Goal: Check status: Check status

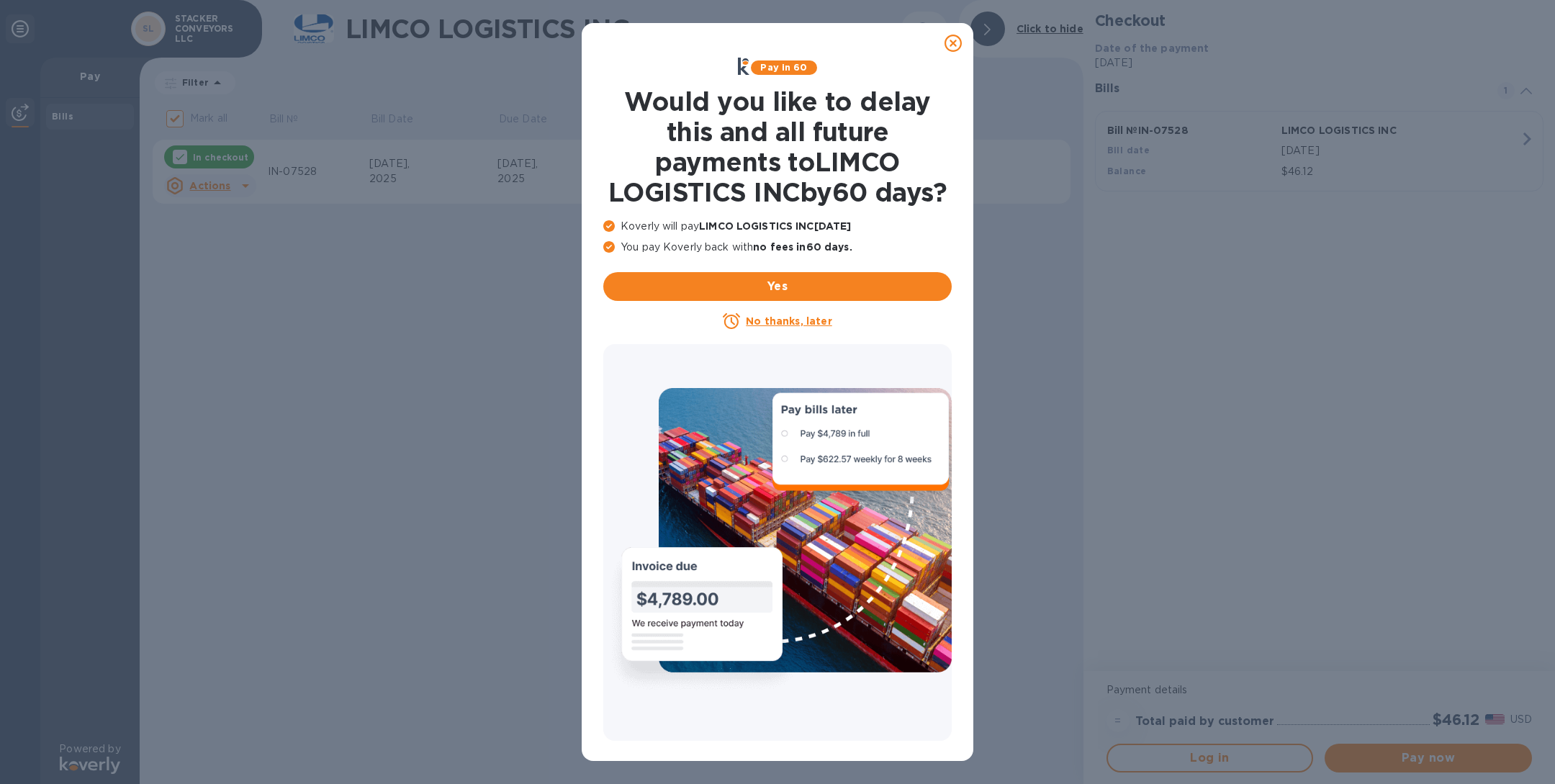
click at [955, 46] on icon at bounding box center [953, 43] width 17 height 17
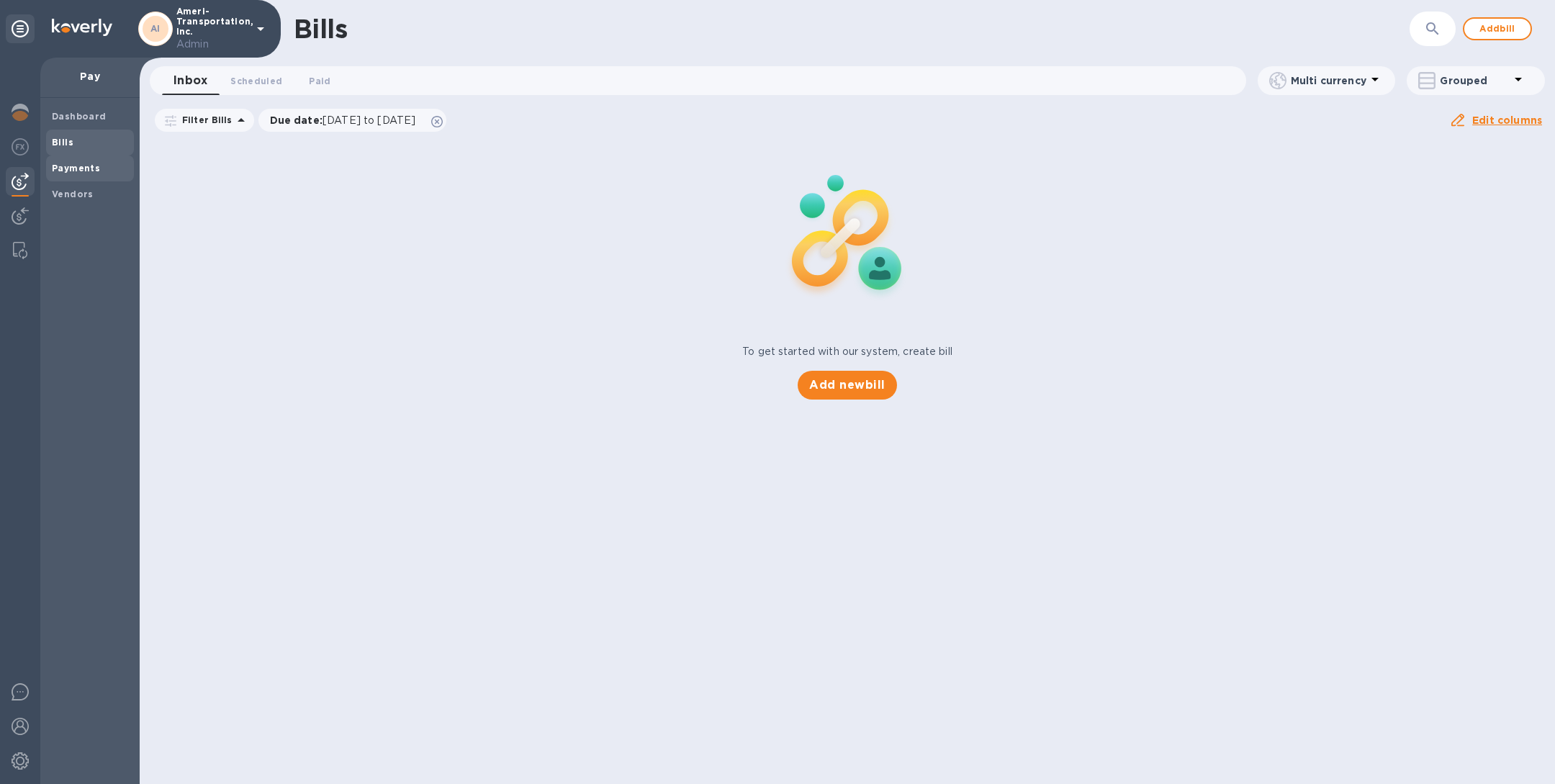
click at [81, 166] on b "Payments" at bounding box center [75, 168] width 48 height 11
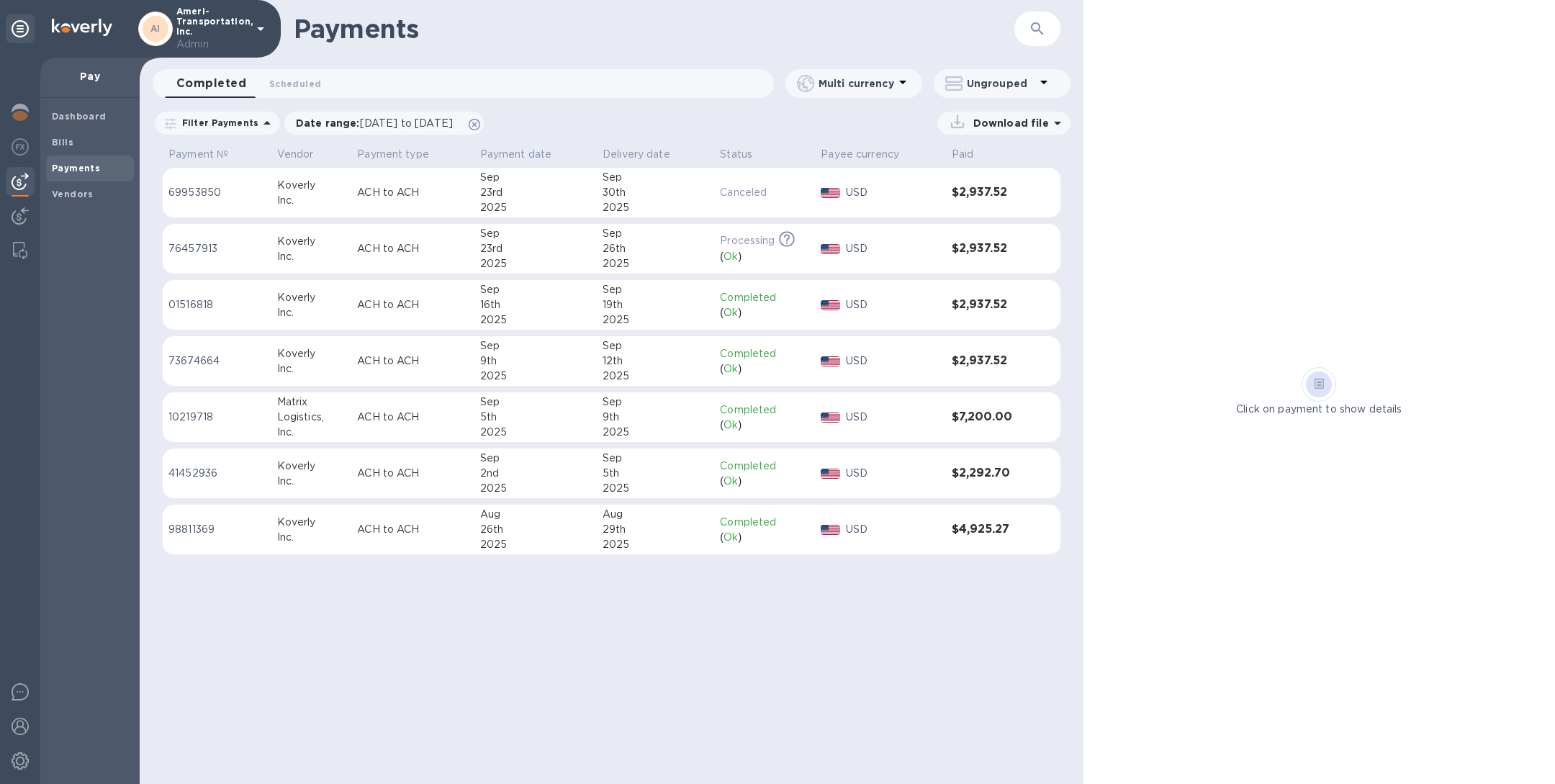
click at [293, 253] on div "Inc." at bounding box center [312, 257] width 70 height 15
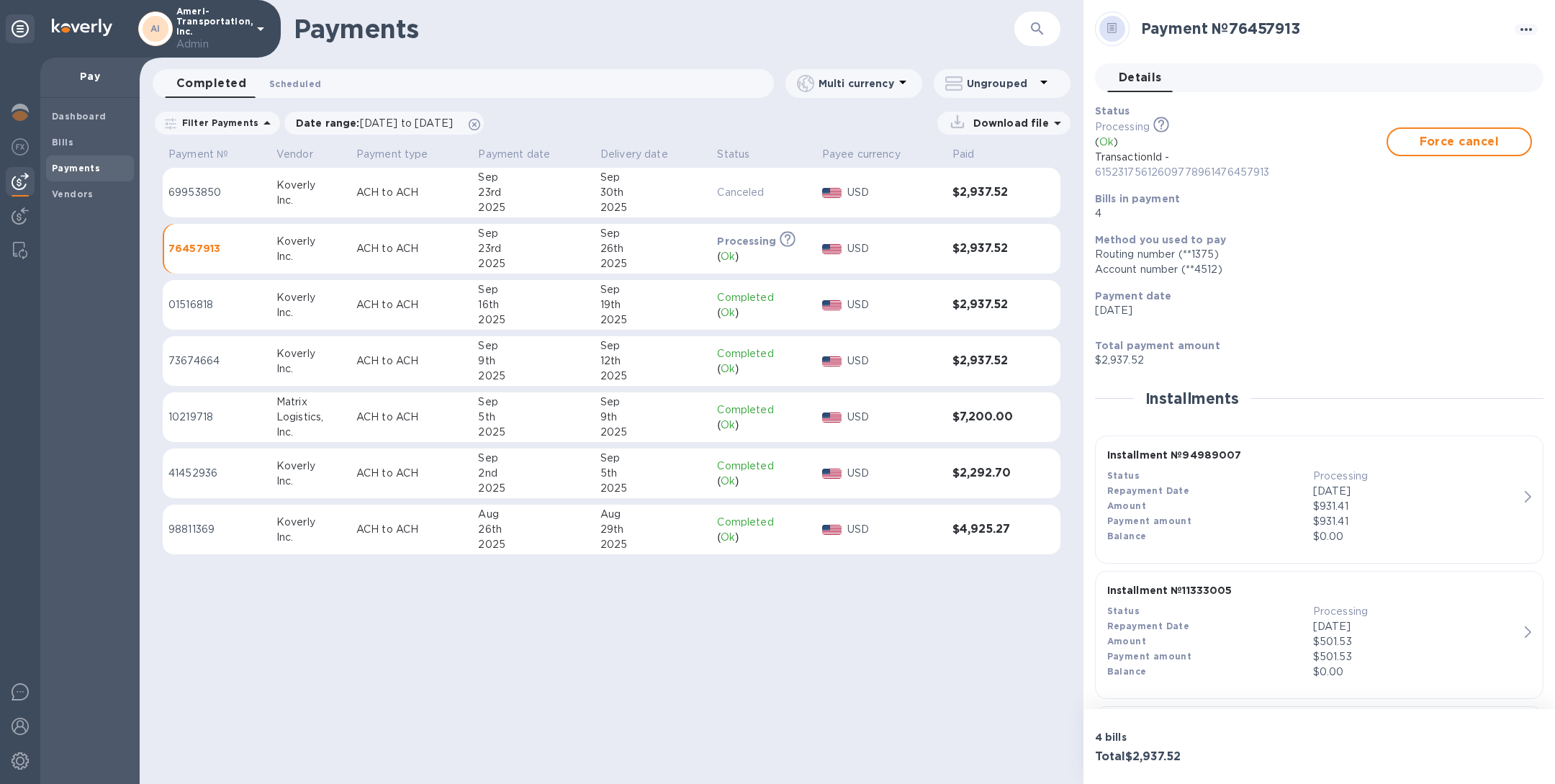
click at [304, 85] on span "Scheduled 0" at bounding box center [295, 84] width 52 height 15
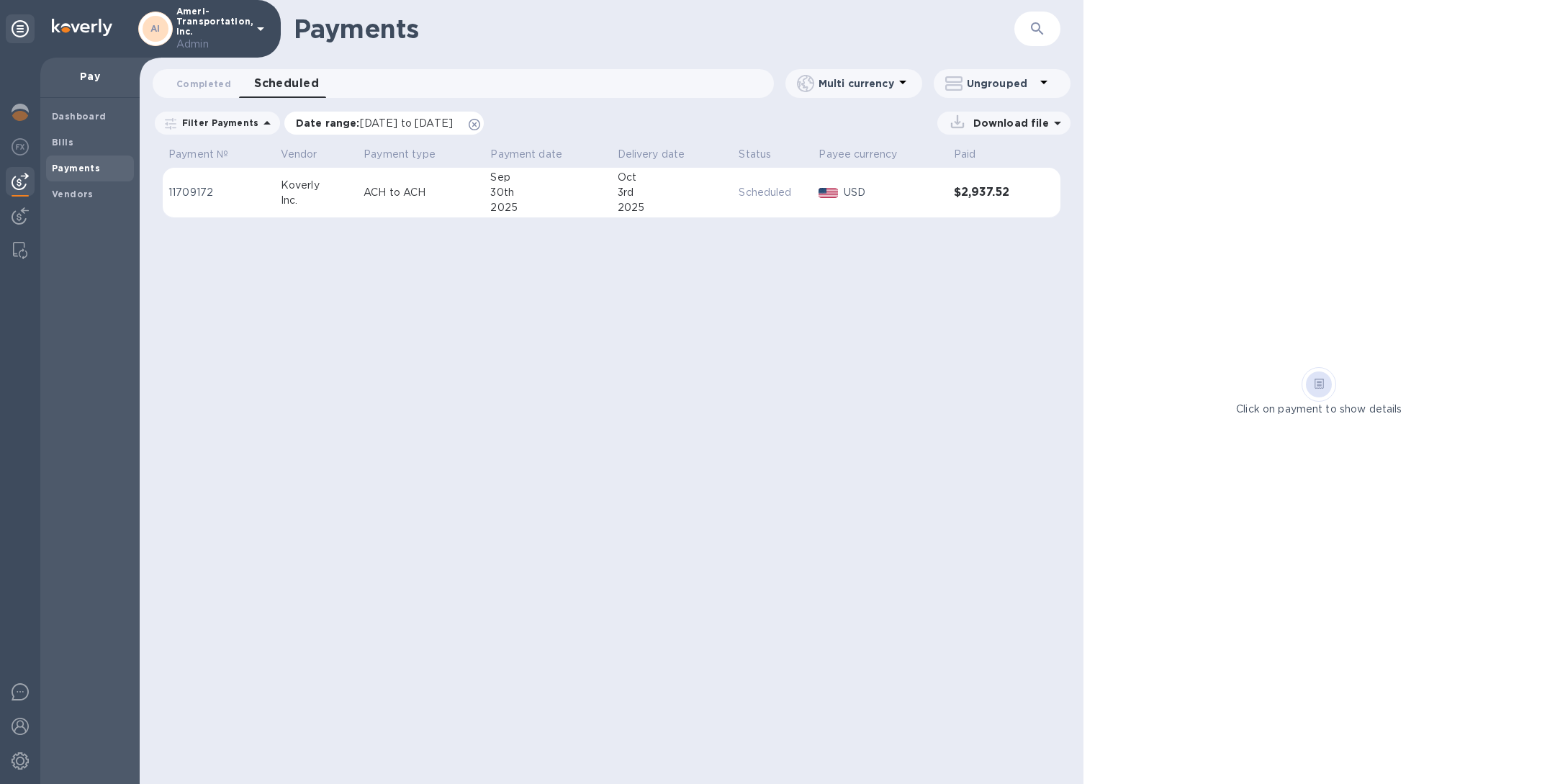
click at [484, 121] on div "Date range : 08/24/2025 to 10/24/2025" at bounding box center [383, 123] width 199 height 23
click at [460, 188] on p "ACH to ACH" at bounding box center [421, 192] width 115 height 15
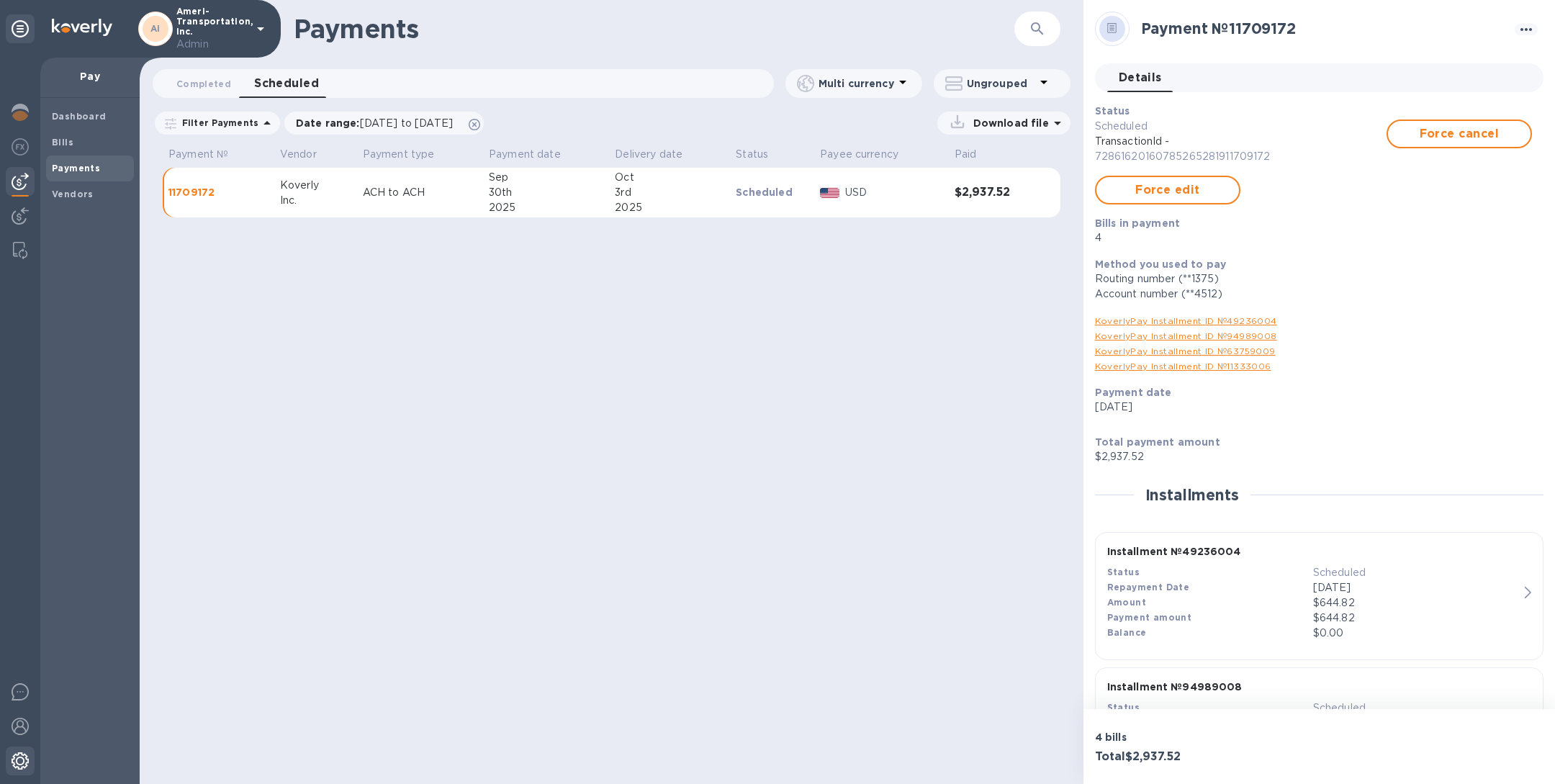
click at [21, 761] on img at bounding box center [20, 760] width 17 height 17
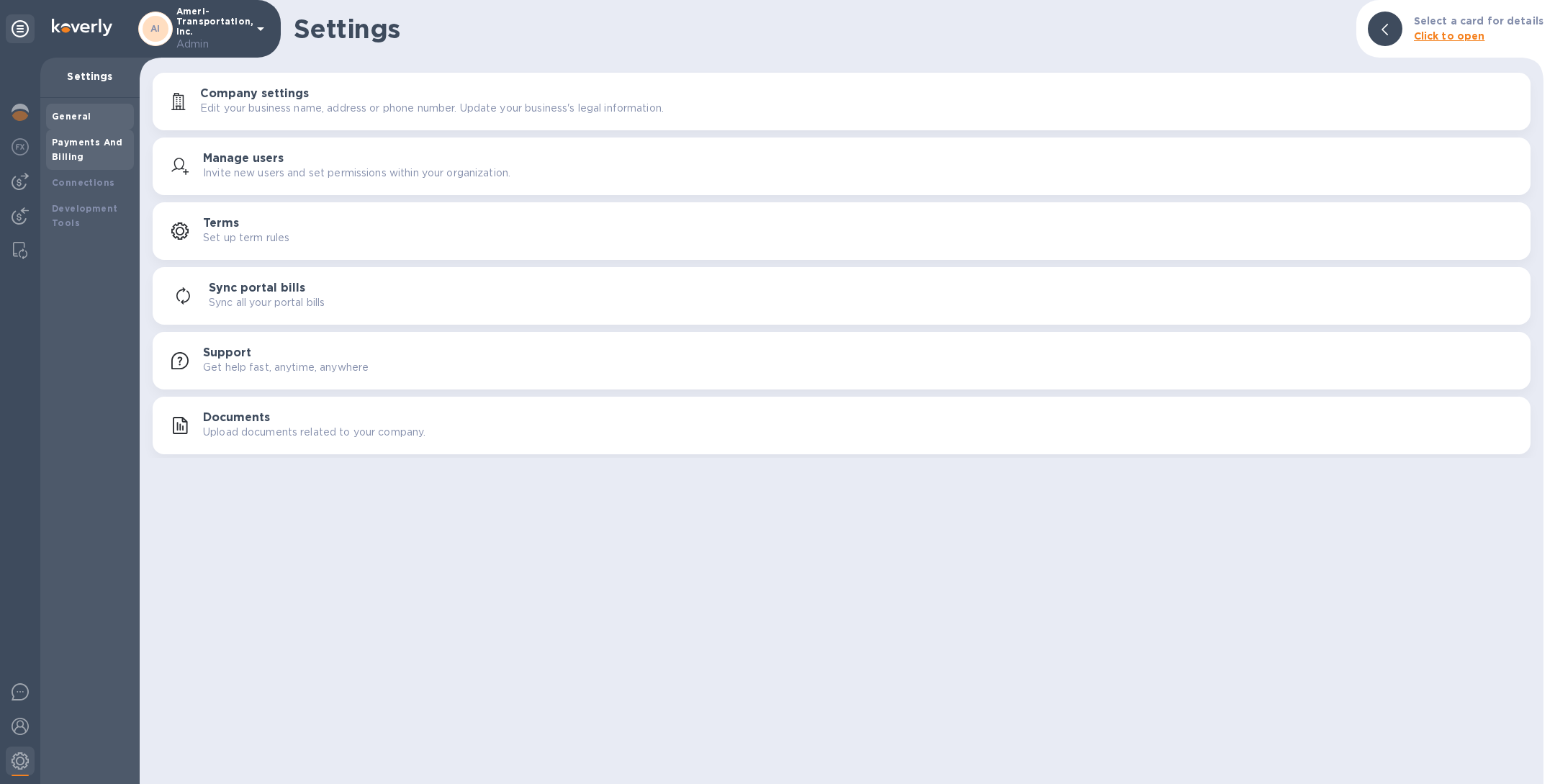
click at [93, 146] on b "Payments And Billing" at bounding box center [87, 149] width 71 height 25
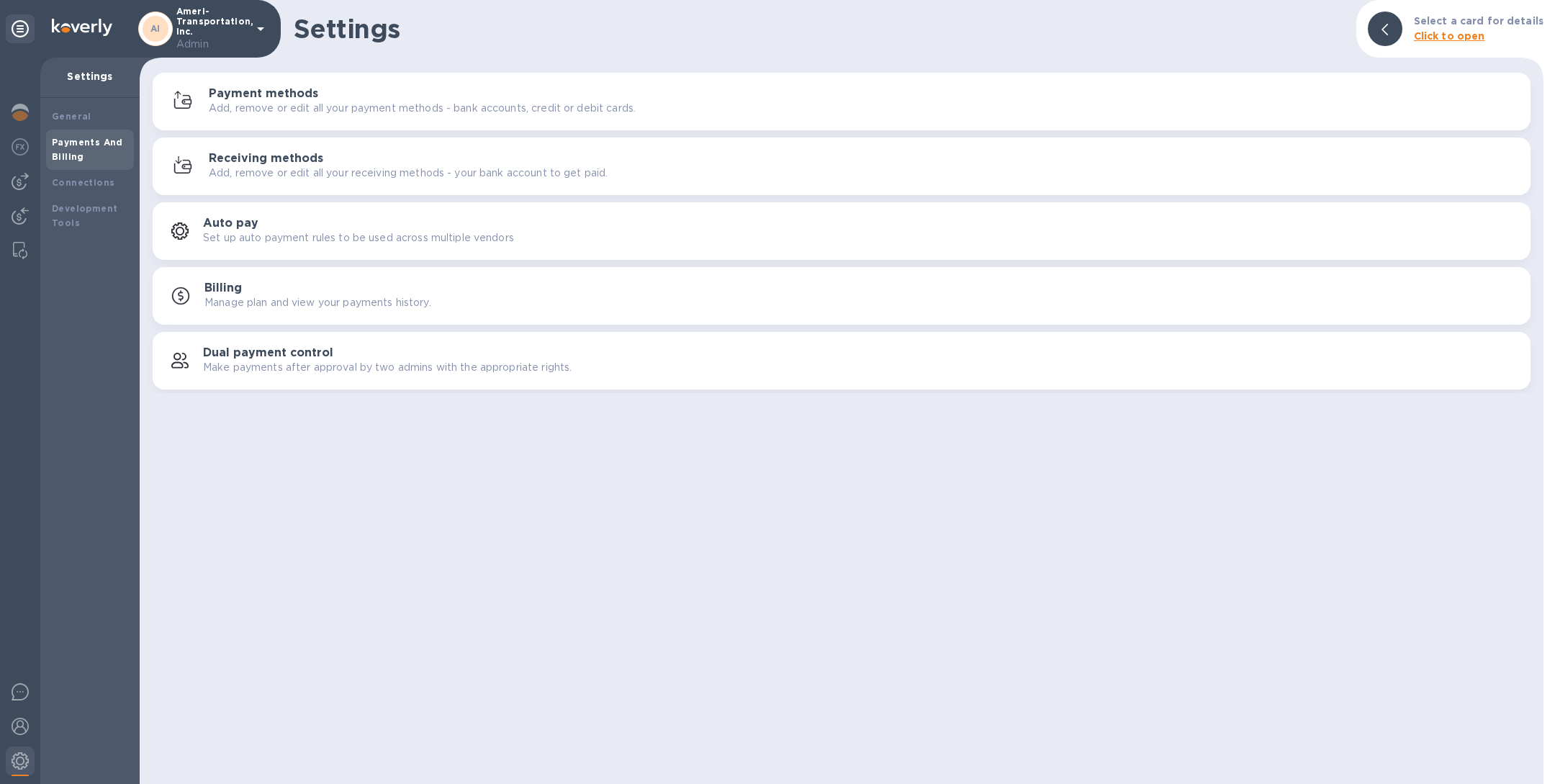
click at [275, 110] on p "Add, remove or edit all your payment methods - bank accounts, credit or debit c…" at bounding box center [422, 108] width 427 height 15
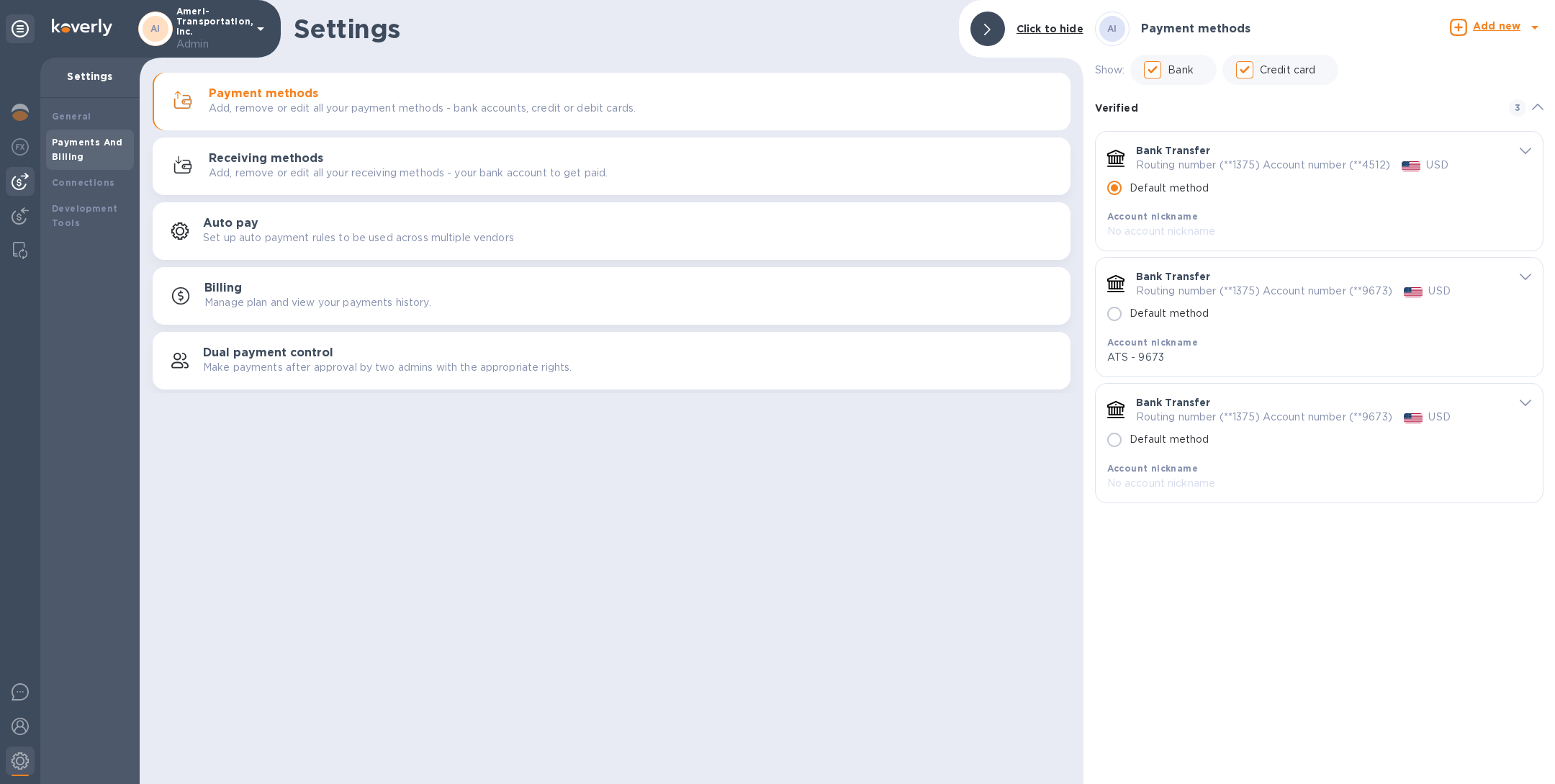
click at [25, 186] on img at bounding box center [20, 181] width 17 height 17
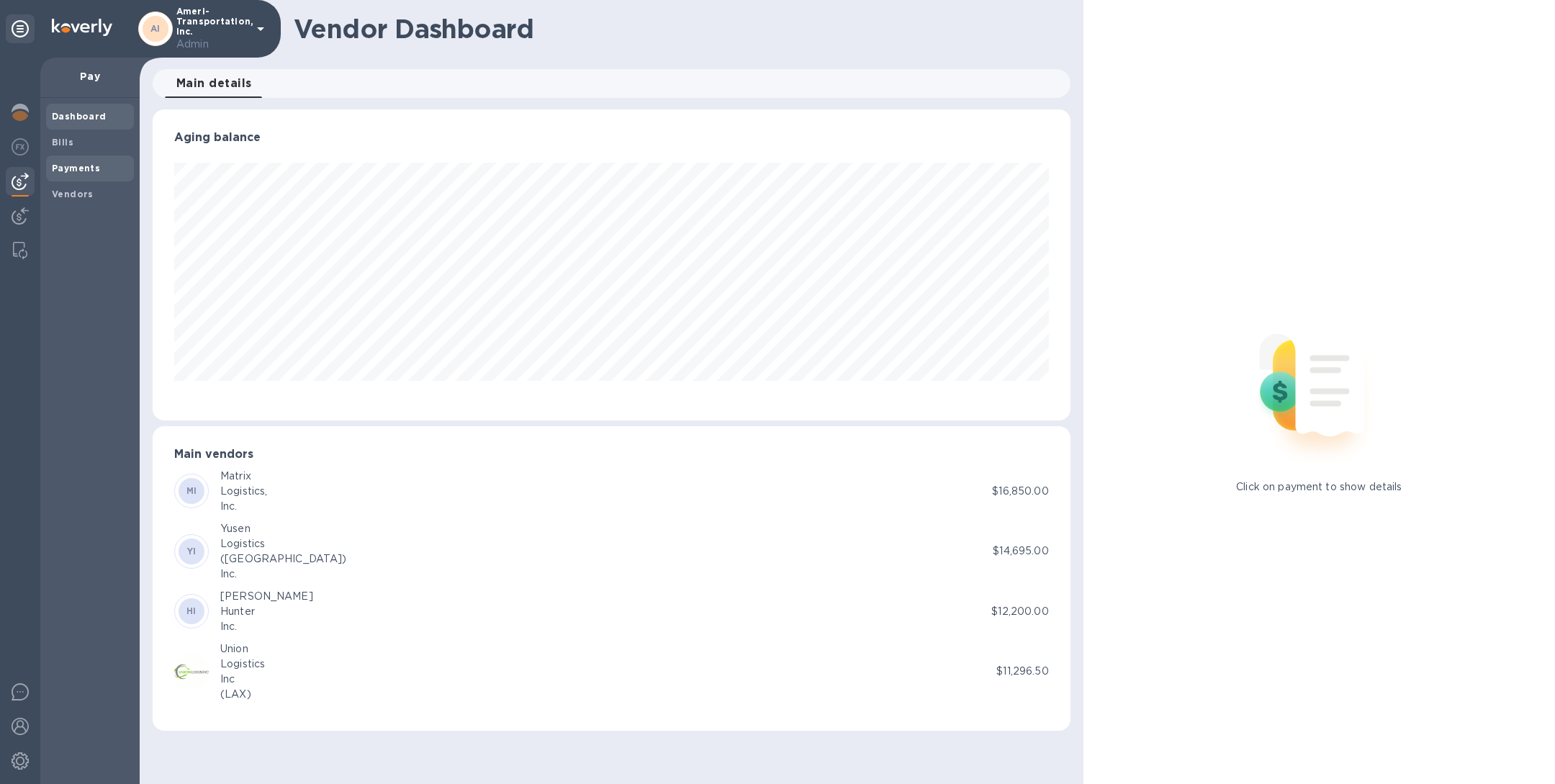
click at [76, 164] on b "Payments" at bounding box center [75, 168] width 48 height 11
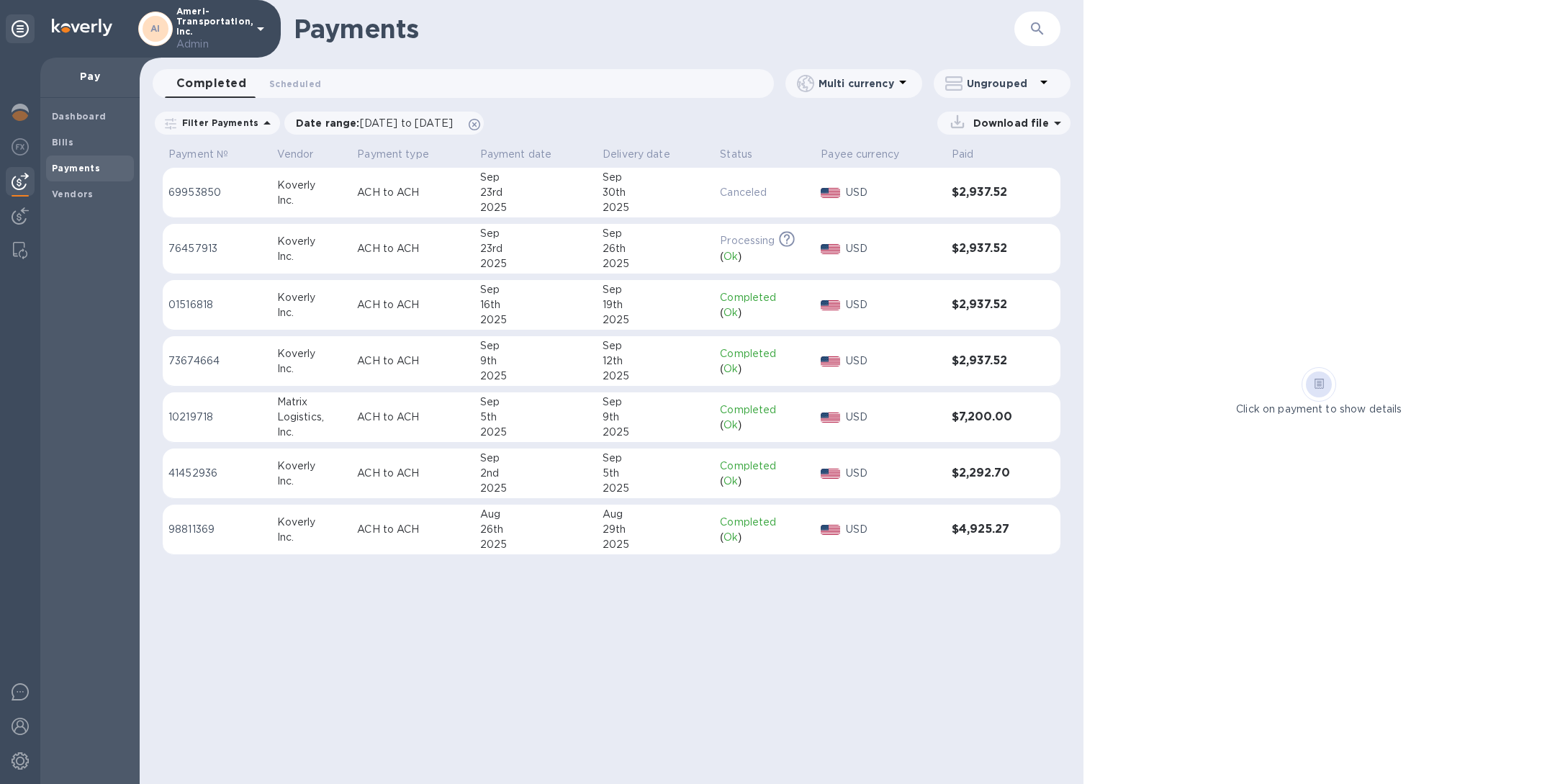
click at [337, 247] on div "Koverly" at bounding box center [312, 242] width 70 height 15
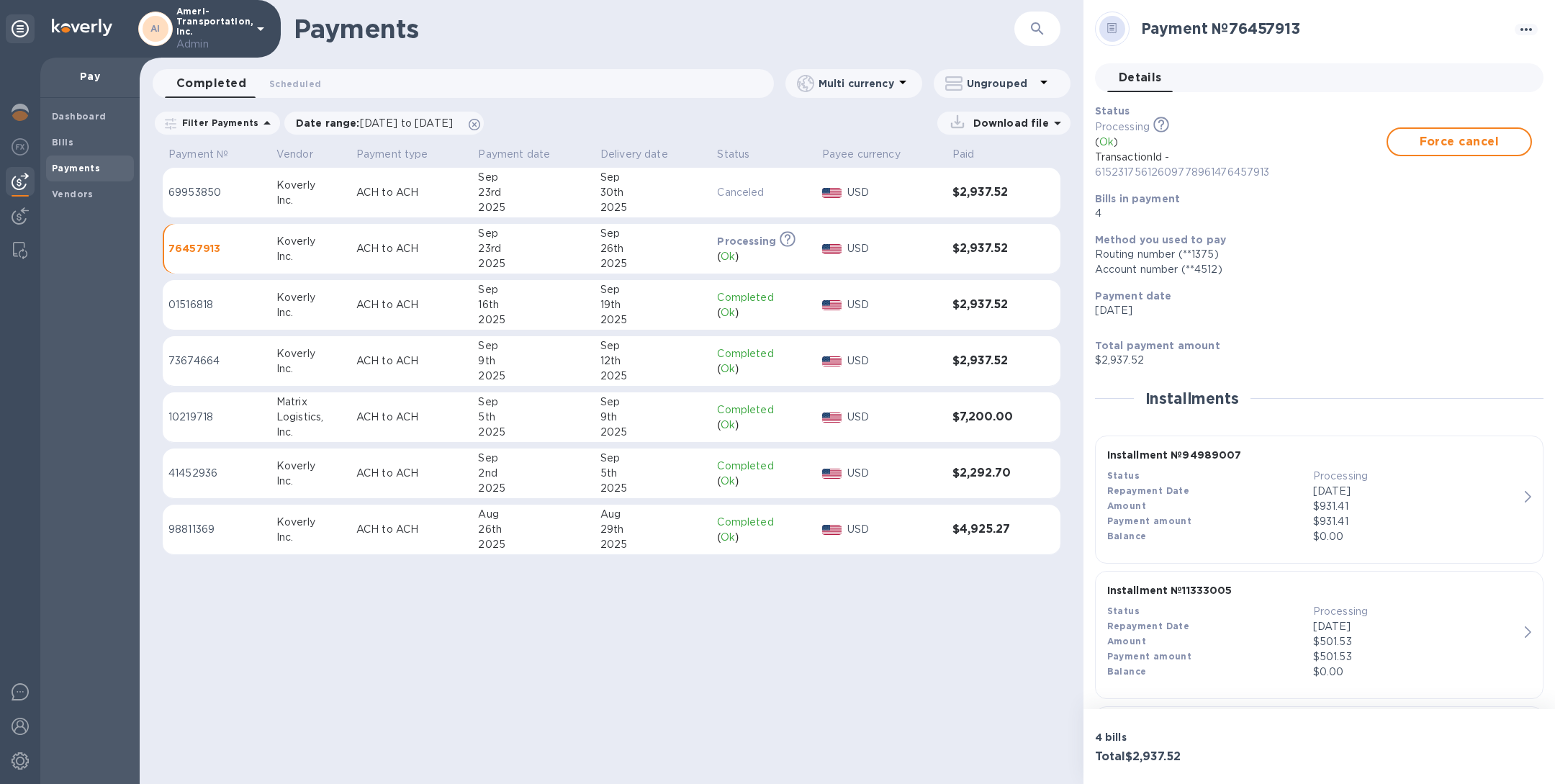
click at [317, 287] on td "Koverly Inc." at bounding box center [310, 304] width 80 height 50
click at [308, 254] on div "Inc." at bounding box center [312, 257] width 70 height 15
drag, startPoint x: 1277, startPoint y: 176, endPoint x: 1095, endPoint y: 160, distance: 182.7
click at [1095, 160] on p "TransactionId - 61523175612609778961476457913" at bounding box center [1241, 165] width 292 height 31
copy p "TransactionId - 61523175612609778961476457913"
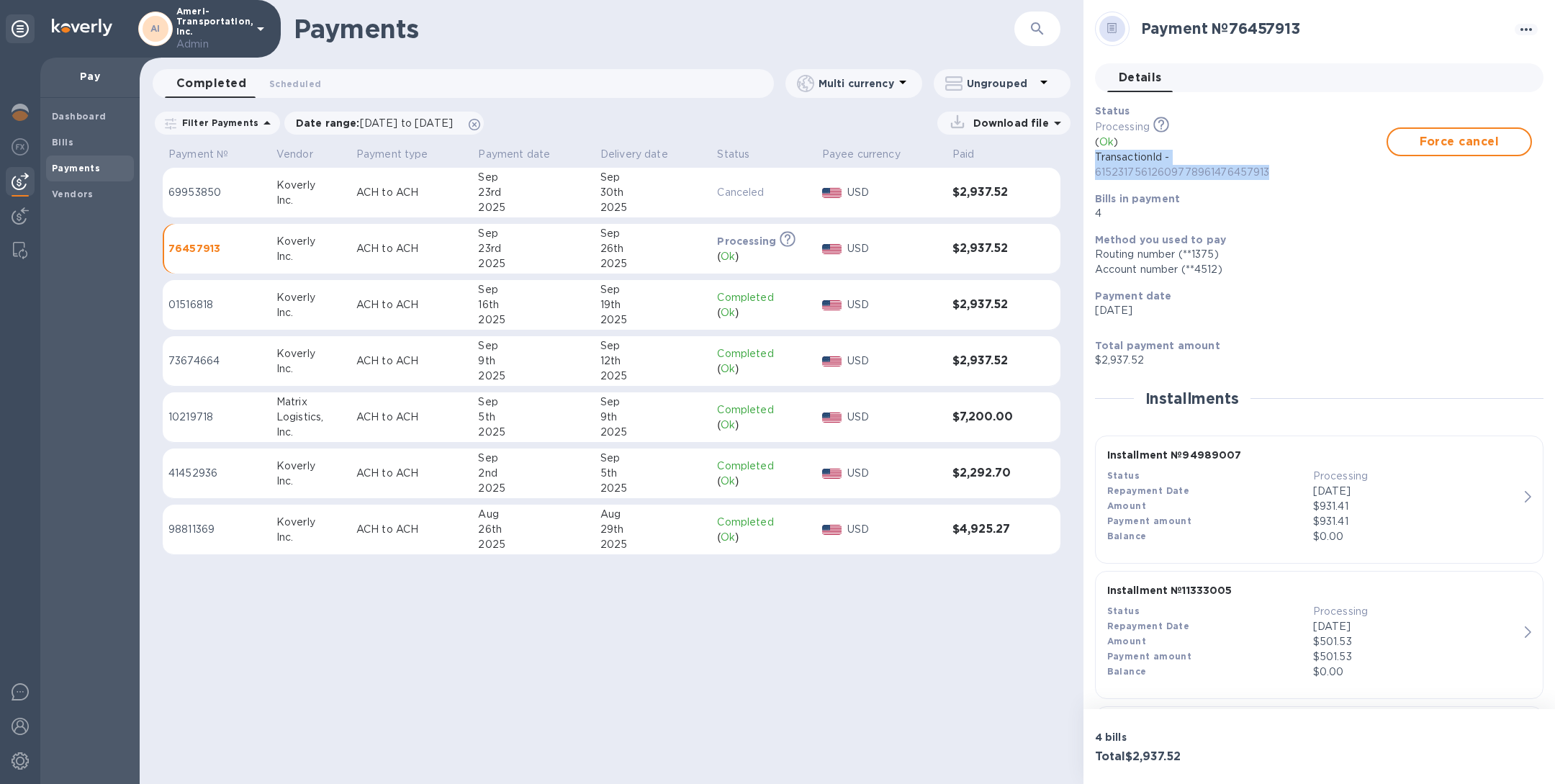
click at [368, 303] on p "ACH to ACH" at bounding box center [411, 305] width 111 height 15
click at [346, 258] on td "Koverly Inc." at bounding box center [311, 248] width 81 height 50
drag, startPoint x: 1136, startPoint y: 755, endPoint x: 1201, endPoint y: 754, distance: 65.0
click at [1201, 754] on h3 "Total $2,937.52" at bounding box center [1205, 757] width 219 height 14
copy h3 "2,937.52"
